Goal: Check status: Check status

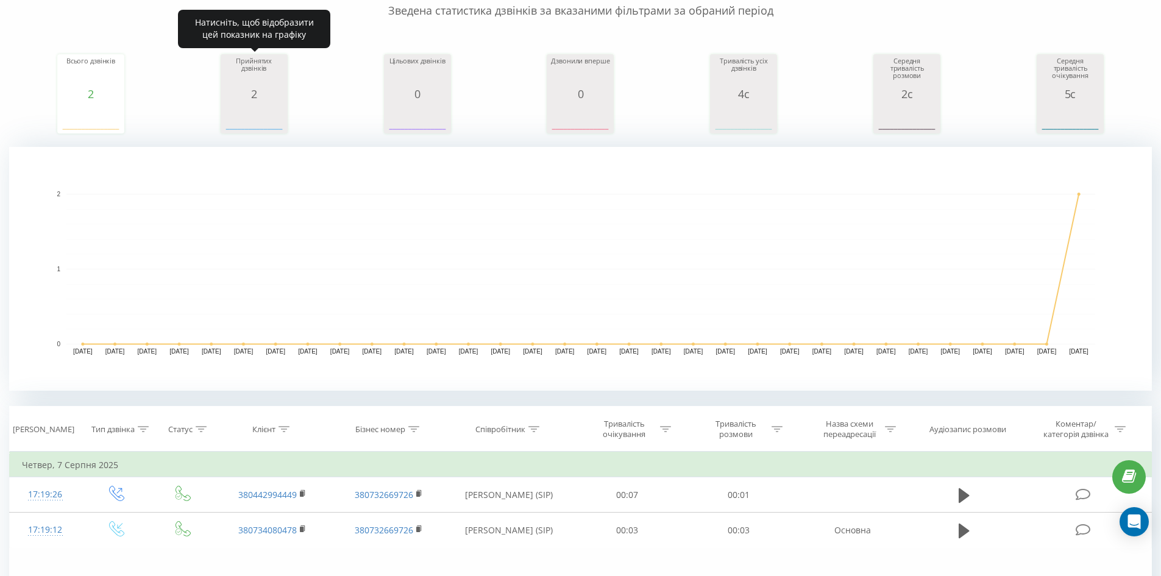
scroll to position [244, 0]
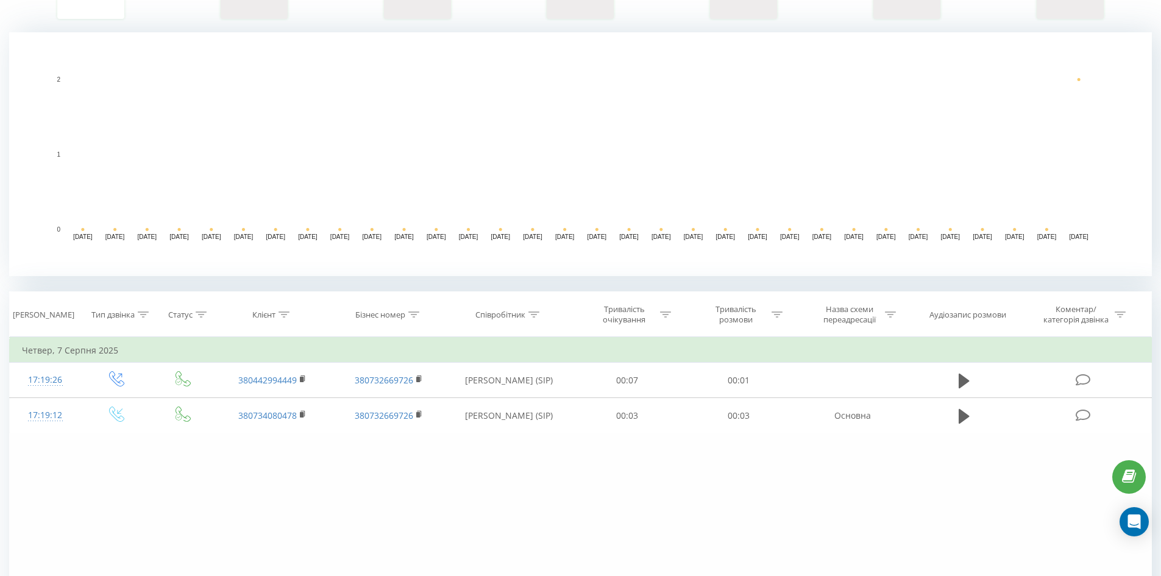
scroll to position [72, 0]
